Goal: Find specific page/section: Find specific page/section

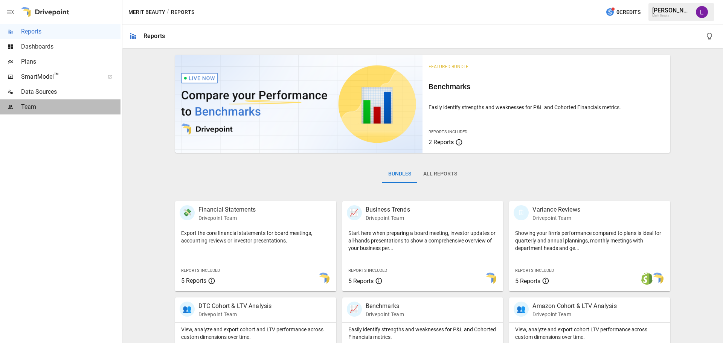
click at [51, 102] on div "Team" at bounding box center [60, 106] width 121 height 15
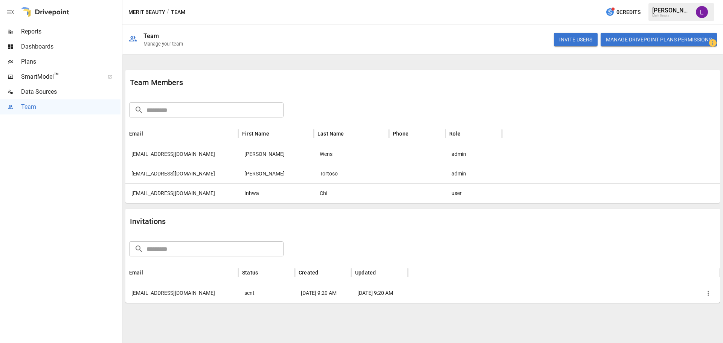
click at [28, 34] on span "Reports" at bounding box center [70, 31] width 99 height 9
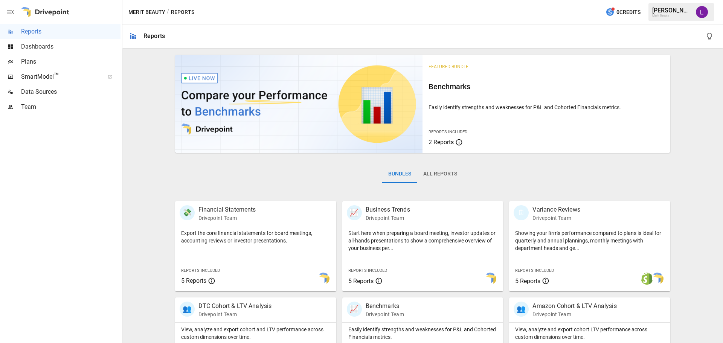
click at [48, 53] on div "Dashboards" at bounding box center [60, 46] width 121 height 15
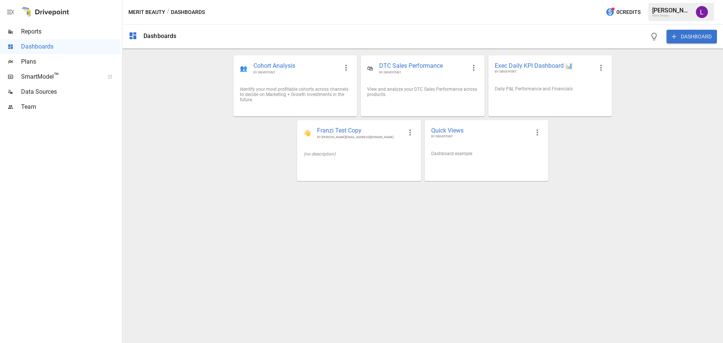
click at [40, 34] on span "Reports" at bounding box center [70, 31] width 99 height 9
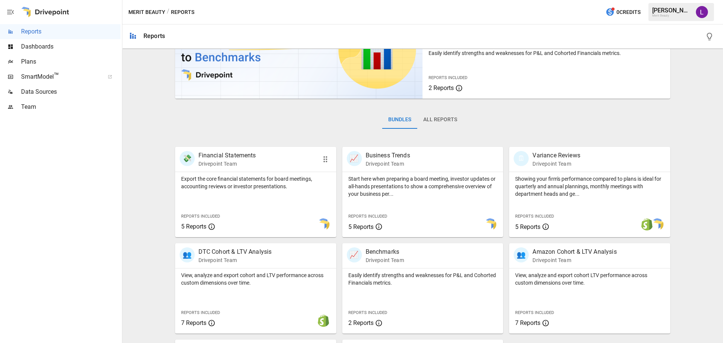
scroll to position [144, 0]
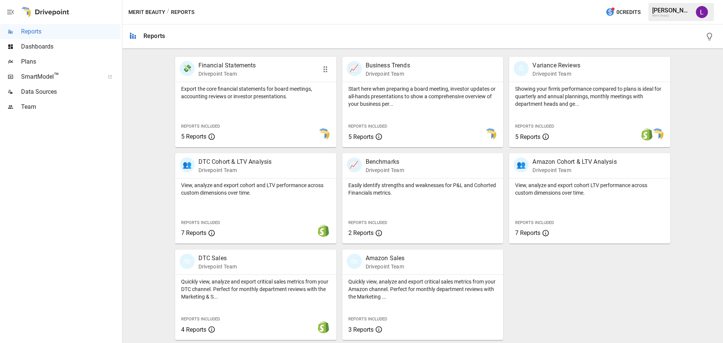
click at [243, 93] on p "Export the core financial statements for board meetings, accounting reviews or …" at bounding box center [255, 92] width 149 height 15
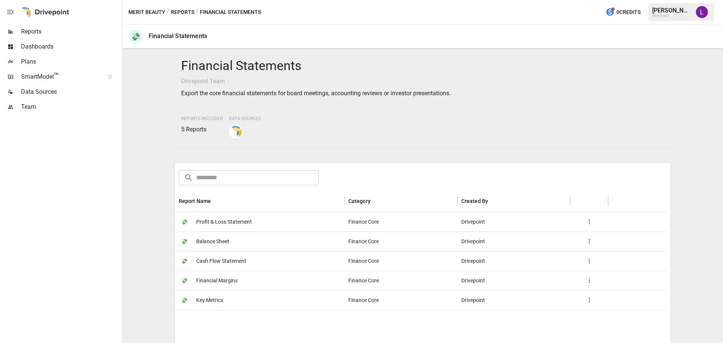
click at [222, 219] on span "Profit & Loss Statement" at bounding box center [224, 221] width 56 height 19
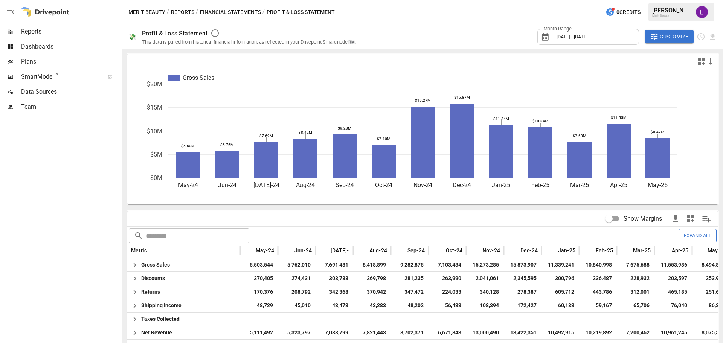
click at [41, 76] on span "SmartModel ™" at bounding box center [60, 76] width 78 height 9
click at [60, 47] on span "Dashboards" at bounding box center [70, 46] width 99 height 9
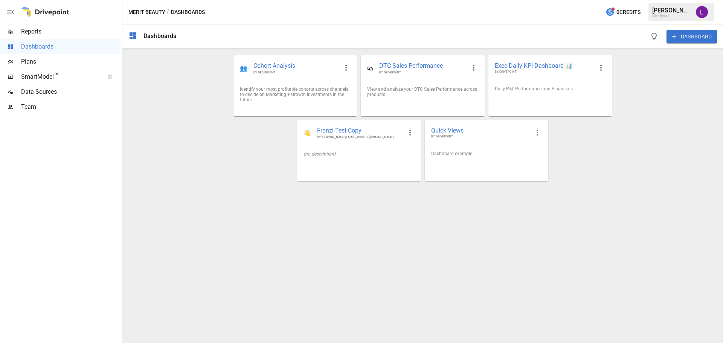
click at [42, 60] on span "Plans" at bounding box center [70, 61] width 99 height 9
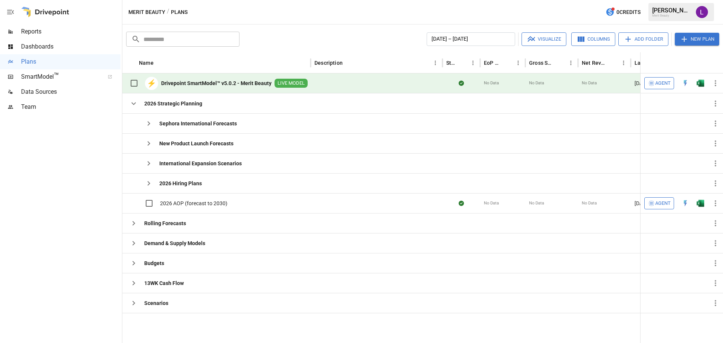
click at [42, 47] on span "Dashboards" at bounding box center [70, 46] width 99 height 9
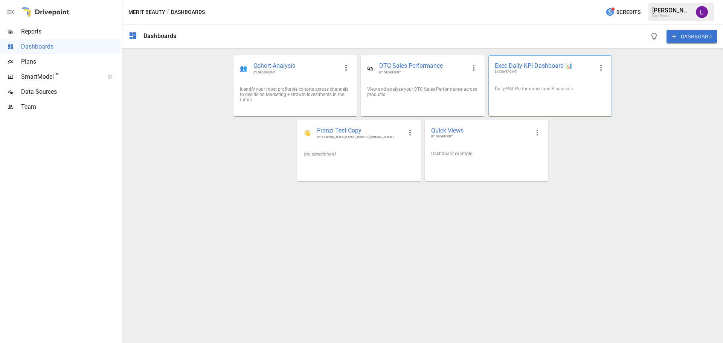
click at [536, 90] on div "Daily P&L Performance and Financials" at bounding box center [550, 88] width 111 height 5
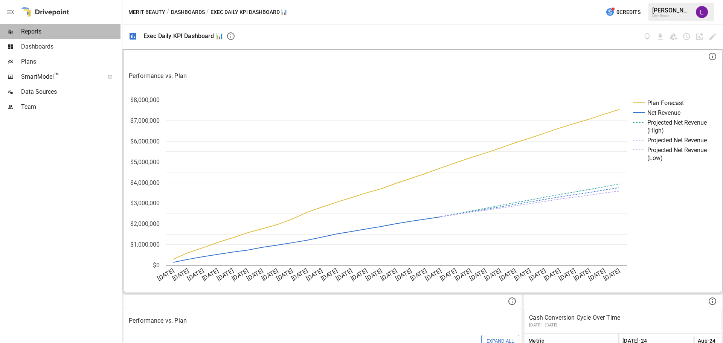
click at [43, 29] on span "Reports" at bounding box center [70, 31] width 99 height 9
